Goal: Task Accomplishment & Management: Manage account settings

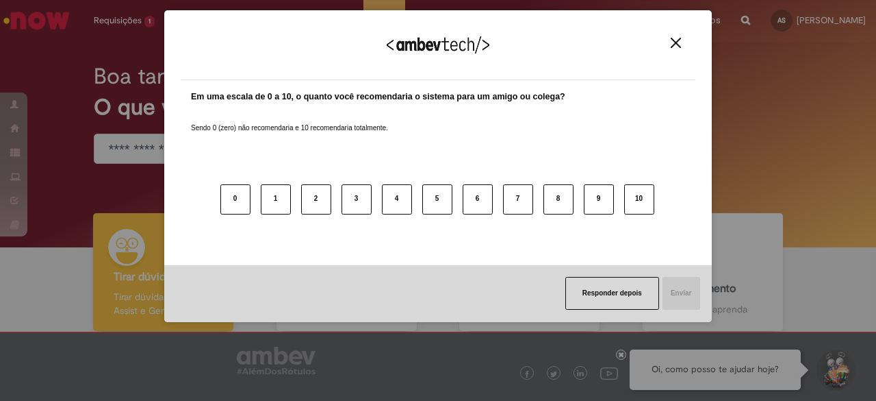
click at [670, 34] on div "Agradecemos seu feedback!" at bounding box center [438, 53] width 515 height 53
click at [672, 40] on img "Close" at bounding box center [676, 43] width 10 height 10
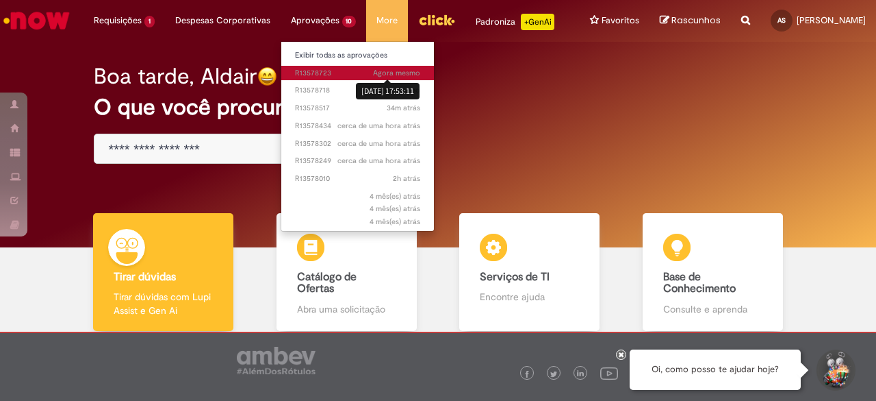
click at [373, 73] on span "Agora mesmo" at bounding box center [396, 73] width 47 height 10
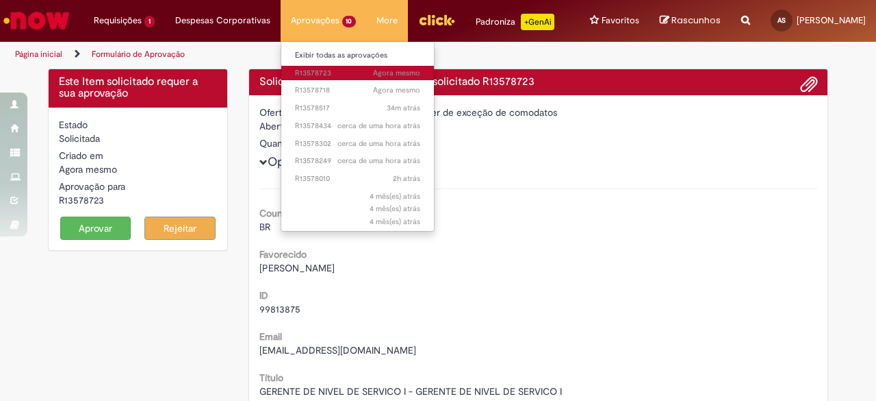
click at [314, 76] on span "Agora mesmo Agora mesmo R13578723" at bounding box center [358, 73] width 126 height 11
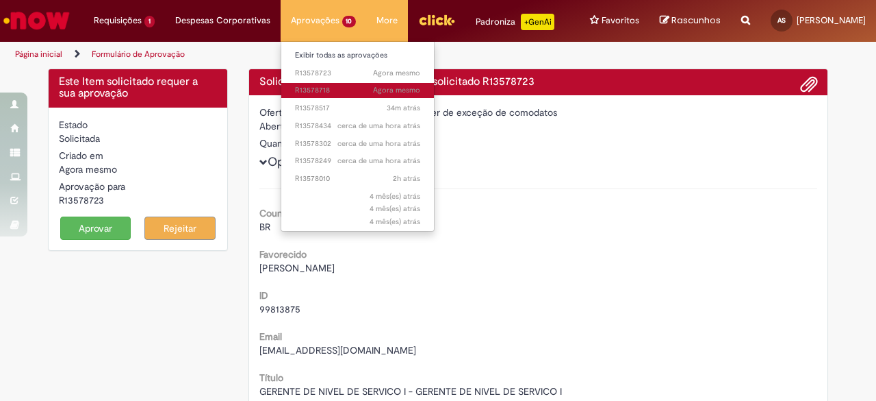
click at [314, 92] on span "Agora mesmo Agora mesmo R13578718" at bounding box center [358, 90] width 126 height 11
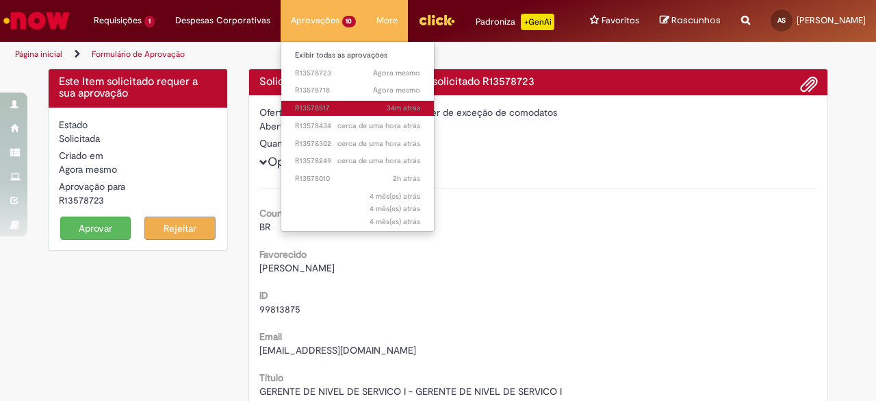
click at [316, 113] on link "34m atrás 34 minutos atrás R13578517" at bounding box center [357, 108] width 153 height 15
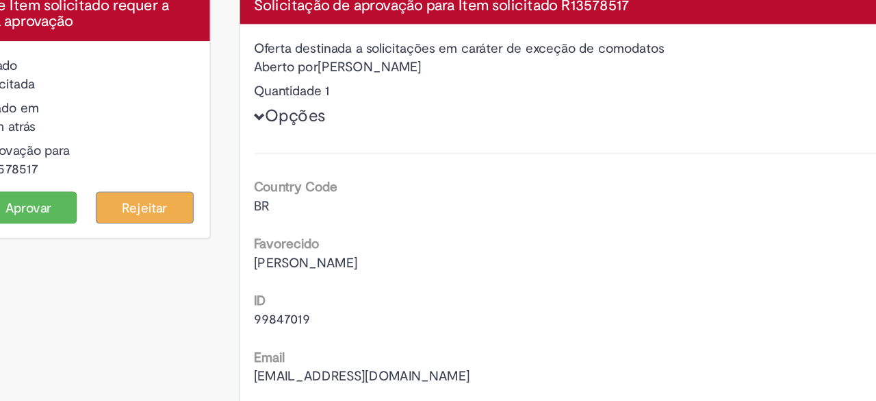
click at [272, 274] on span "Maria Clara Nunes Haupenthal" at bounding box center [297, 268] width 75 height 12
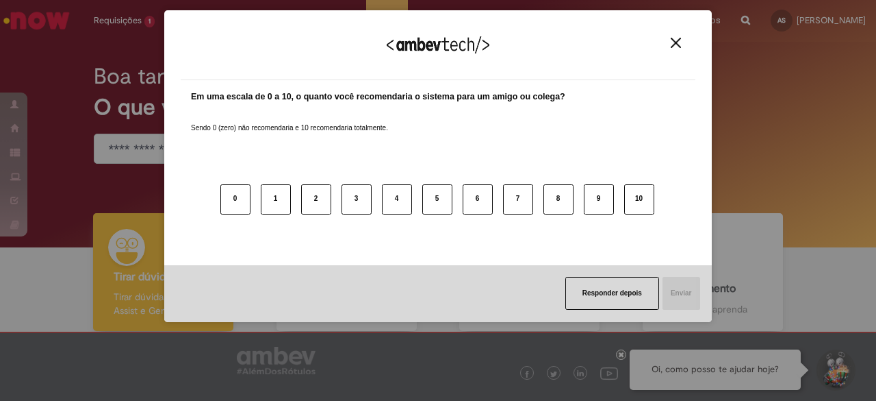
click at [681, 40] on button "Close" at bounding box center [676, 43] width 18 height 12
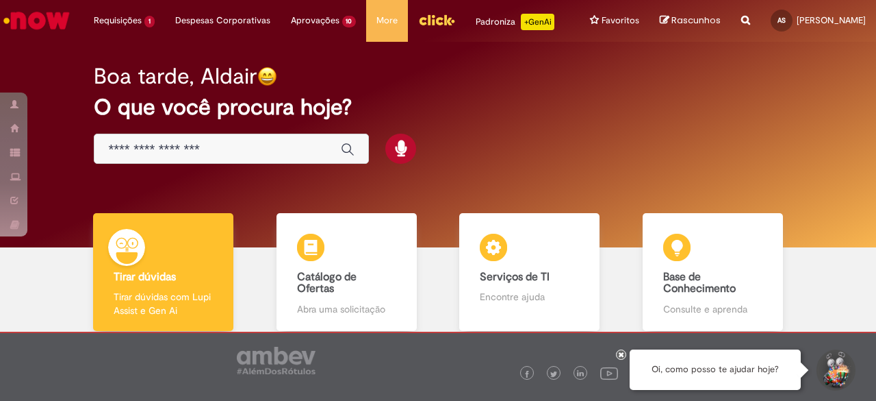
click at [0, 262] on div "Tirar dúvidas Tirar dúvidas Tirar dúvidas com Lupi Assist e Gen Ai Catálogo de …" at bounding box center [438, 294] width 876 height 94
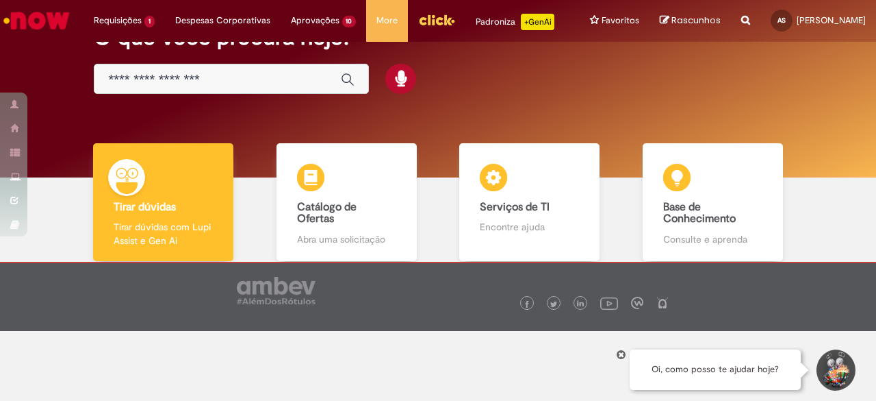
scroll to position [89, 0]
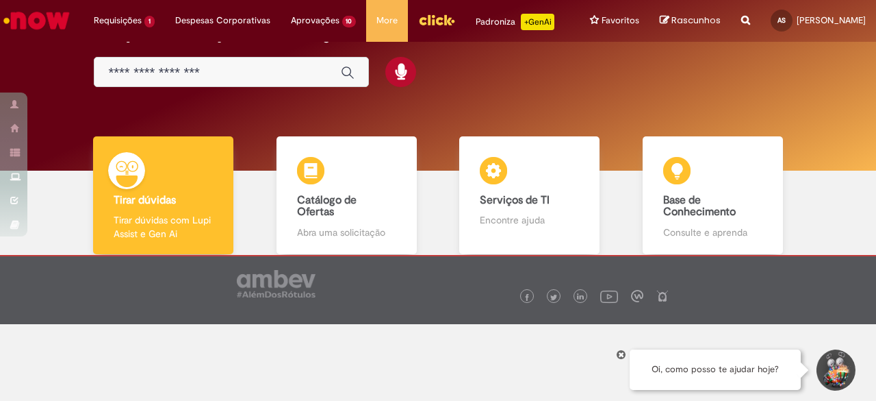
click at [58, 203] on div "Tirar dúvidas Tirar dúvidas Tirar dúvidas com Lupi Assist e Gen Ai Catálogo de …" at bounding box center [438, 200] width 856 height 129
click at [53, 30] on img "Ir para a Homepage" at bounding box center [36, 20] width 71 height 27
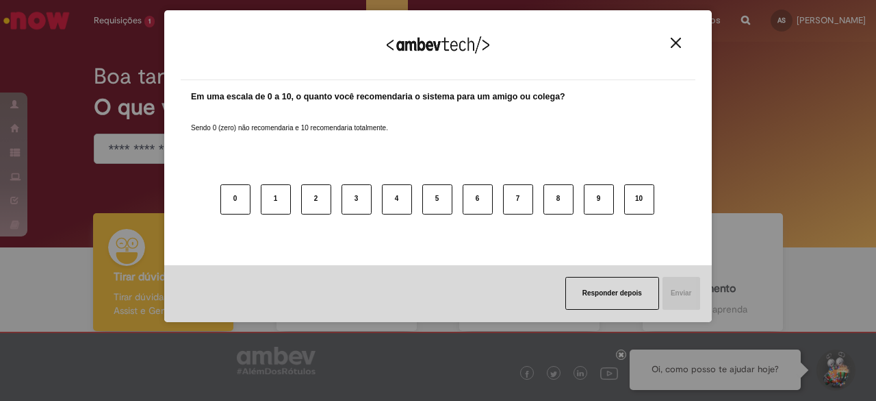
click at [671, 47] on img "Close" at bounding box center [676, 43] width 10 height 10
